Goal: Find specific page/section: Find specific page/section

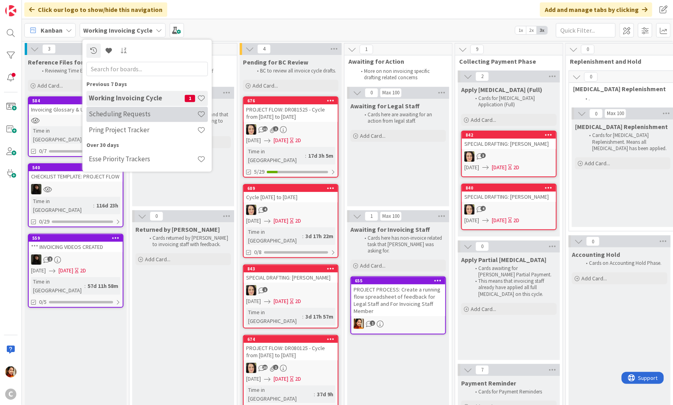
click at [114, 116] on h4 "Scheduling Requests" at bounding box center [143, 114] width 108 height 8
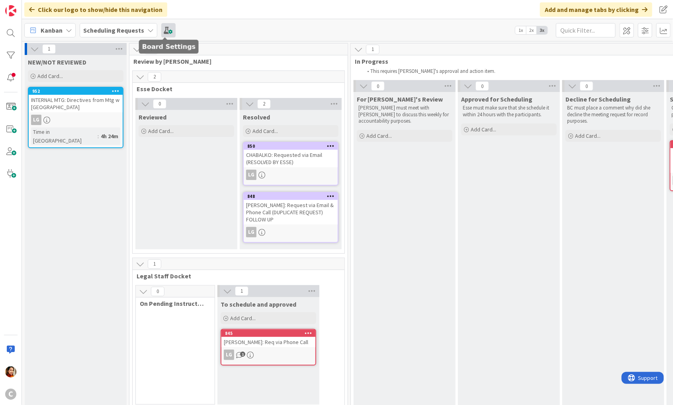
click at [162, 27] on span at bounding box center [168, 30] width 14 height 14
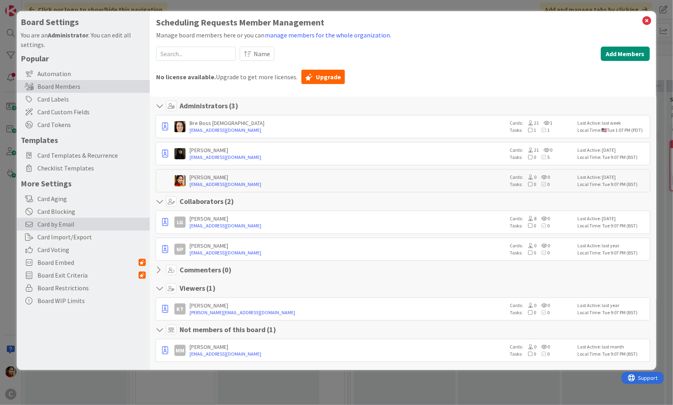
click at [63, 220] on span "Card by Email" at bounding box center [91, 224] width 108 height 10
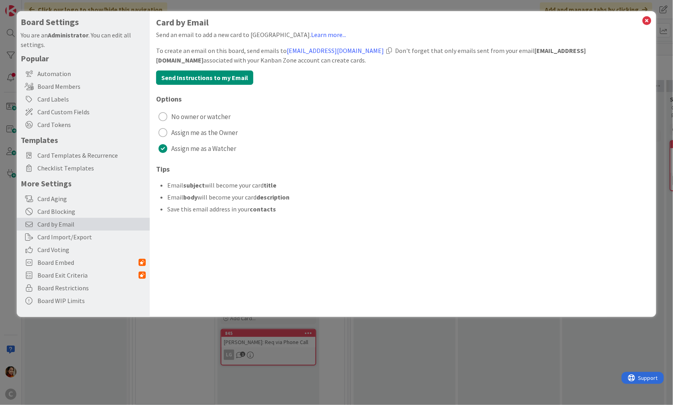
click at [389, 51] on div at bounding box center [389, 50] width 6 height 6
click at [156, 326] on div "Board Settings You are an Administrator . You can edit all settings. Popular Au…" at bounding box center [336, 202] width 673 height 405
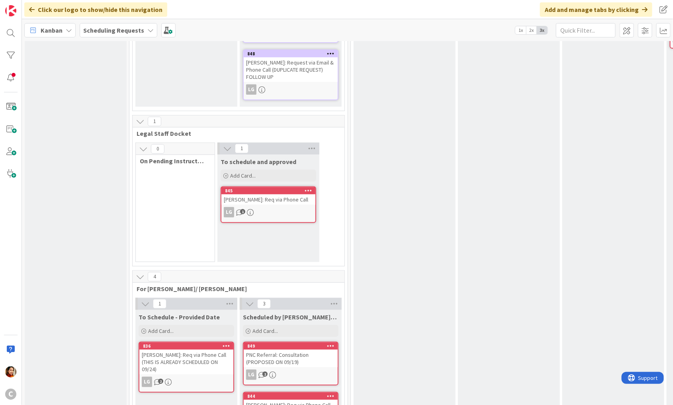
scroll to position [218, 0]
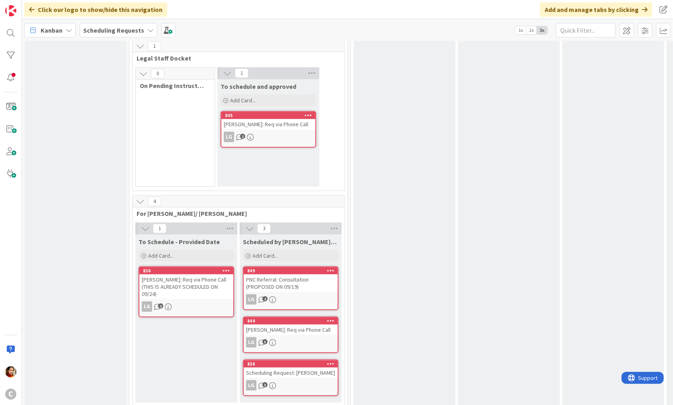
click at [283, 368] on div "Scheduling Request: [PERSON_NAME]" at bounding box center [291, 373] width 94 height 10
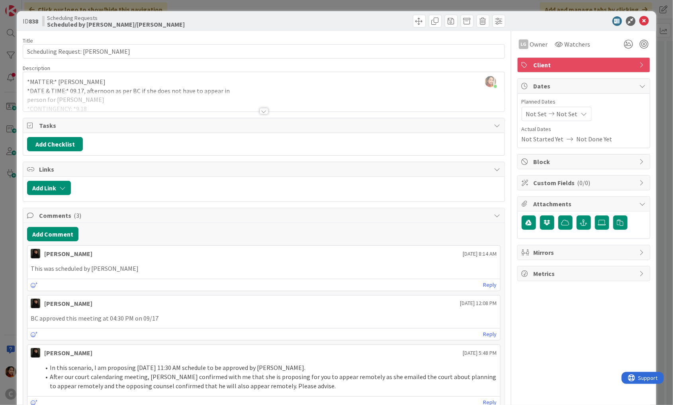
click at [12, 266] on div "ID 838 Scheduling Requests Scheduled by [PERSON_NAME]/[PERSON_NAME] Title 26 / …" at bounding box center [336, 202] width 673 height 405
